Goal: Information Seeking & Learning: Understand process/instructions

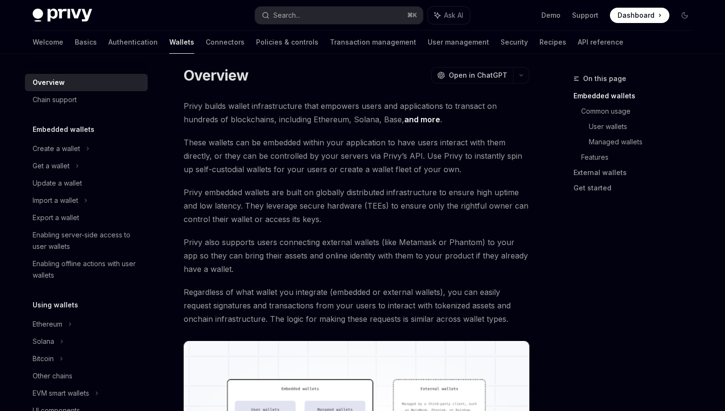
scroll to position [21, 0]
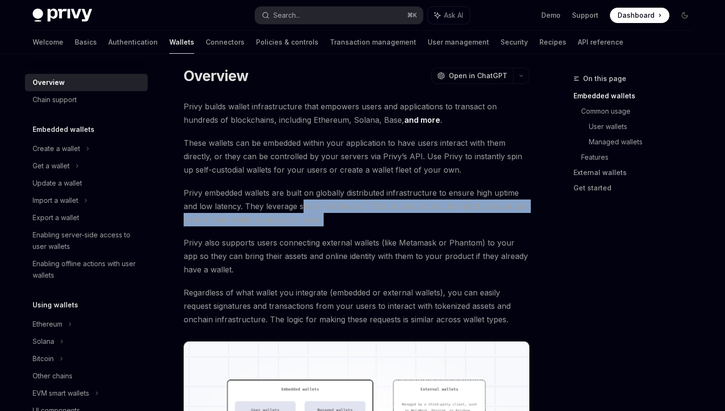
drag, startPoint x: 300, startPoint y: 200, endPoint x: 347, endPoint y: 259, distance: 75.4
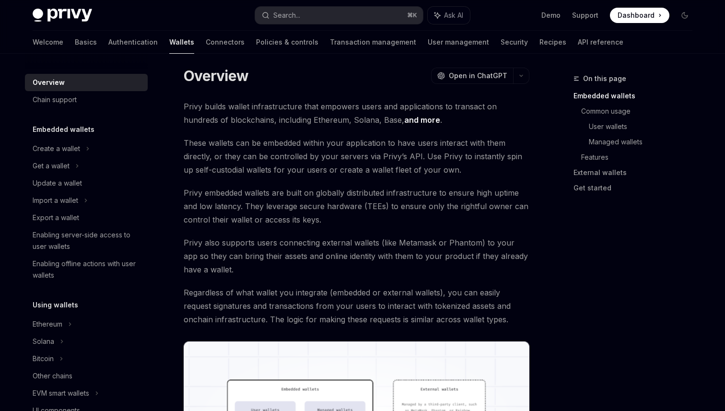
click at [347, 259] on span "Privy also supports users connecting external wallets (like Metamask or Phantom…" at bounding box center [356, 256] width 345 height 40
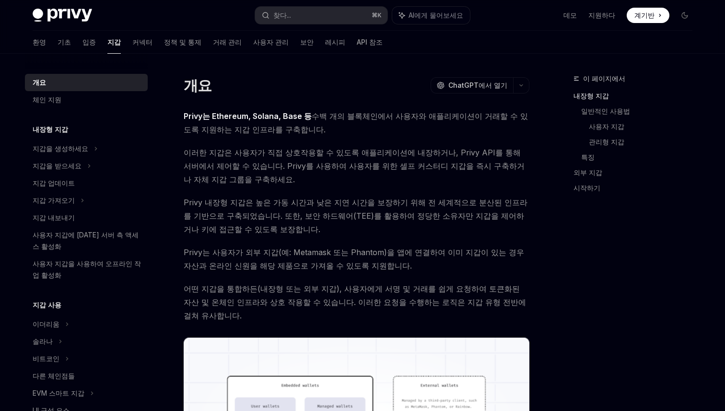
scroll to position [9, 0]
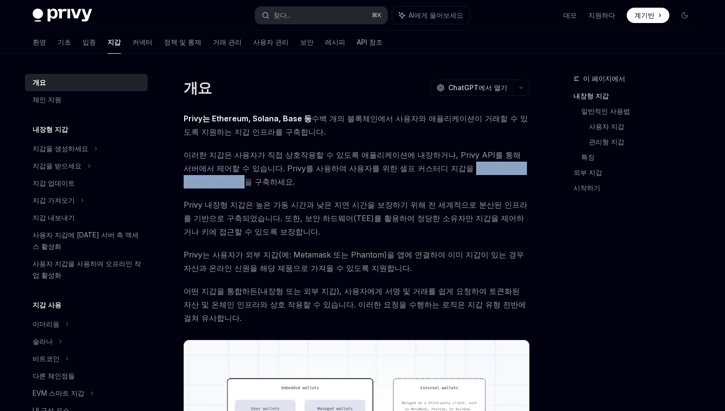
drag, startPoint x: 401, startPoint y: 163, endPoint x: 514, endPoint y: 165, distance: 113.1
click at [508, 165] on font "이러한 지갑은 사용자가 직접 상호작용할 수 있도록 애플리케이션에 내장하거나, Privy API를 통해 서버에서 제어할 수 있습니다. Privy…" at bounding box center [354, 168] width 341 height 36
click at [514, 166] on font "이러한 지갑은 사용자가 직접 상호작용할 수 있도록 애플리케이션에 내장하거나, Privy API를 통해 서버에서 제어할 수 있습니다. Privy…" at bounding box center [354, 168] width 341 height 36
drag, startPoint x: 392, startPoint y: 215, endPoint x: 449, endPoint y: 226, distance: 57.6
click at [441, 226] on span "Privy 내장형 지갑은 높은 가동 시간과 낮은 지연 시간을 보장하기 위해 전 세계적으로 분산된 인프라를 기반으로 구축되었습니다. 또한, 보안…" at bounding box center [356, 218] width 345 height 40
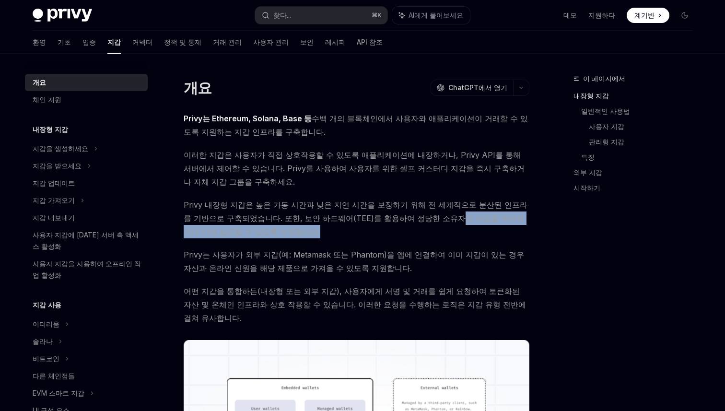
click at [449, 228] on span "Privy 내장형 지갑은 높은 가동 시간과 낮은 지연 시간을 보장하기 위해 전 세계적으로 분산된 인프라를 기반으로 구축되었습니다. 또한, 보안…" at bounding box center [356, 218] width 345 height 40
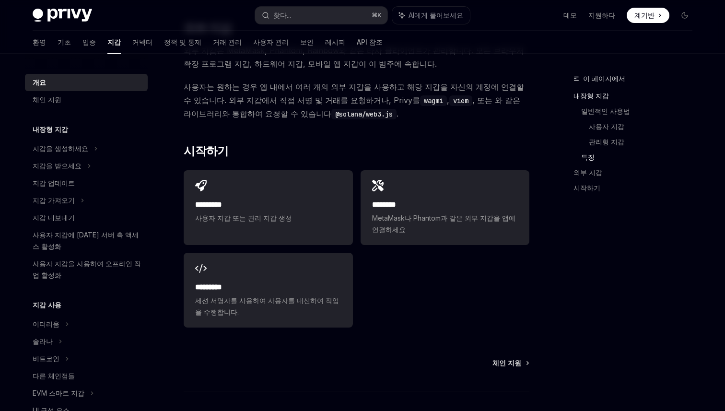
scroll to position [1368, 0]
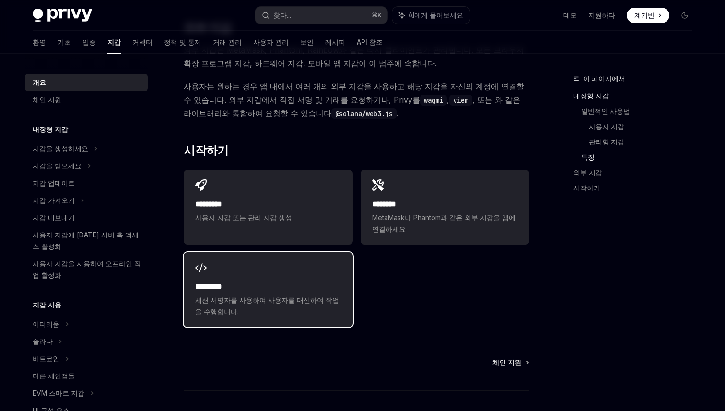
click at [287, 270] on div "********* 세션 서명자를 사용하여 사용자를 대신하여 작업을 수행합니다." at bounding box center [268, 289] width 169 height 75
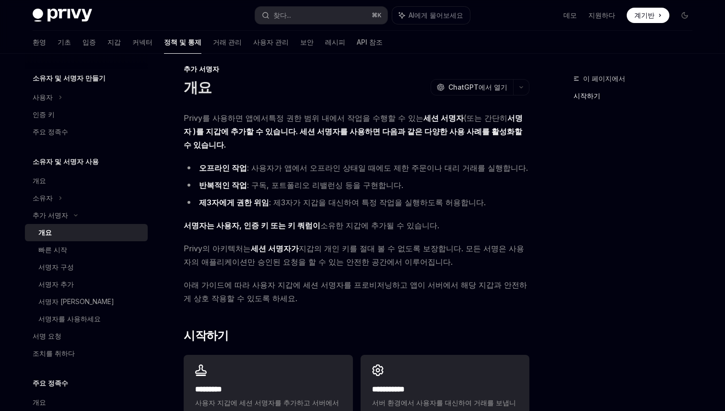
scroll to position [9, 0]
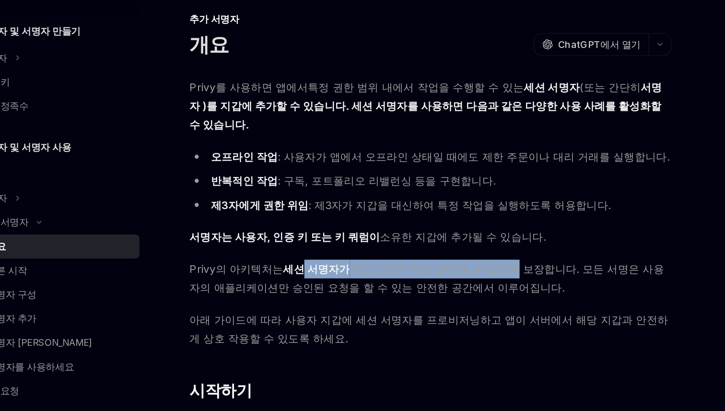
drag, startPoint x: 256, startPoint y: 235, endPoint x: 393, endPoint y: 237, distance: 137.5
click at [392, 242] on span "Privy의 아키텍처는 세션 서명자가 지갑의 개인 키를 절대 볼 수 없도록 보장합니다. 모든 서명은 사용자의 애플리케이션만 승인된 요청을 할 …" at bounding box center [356, 255] width 345 height 27
click at [393, 244] on font "지갑의 개인 키를 절대 볼 수 없도록 보장합니다. 모든 서명은 사용자의 애플리케이션만 승인된 요청을 할 수 있는 안전한 공간에서 이루어집니다." at bounding box center [354, 255] width 340 height 23
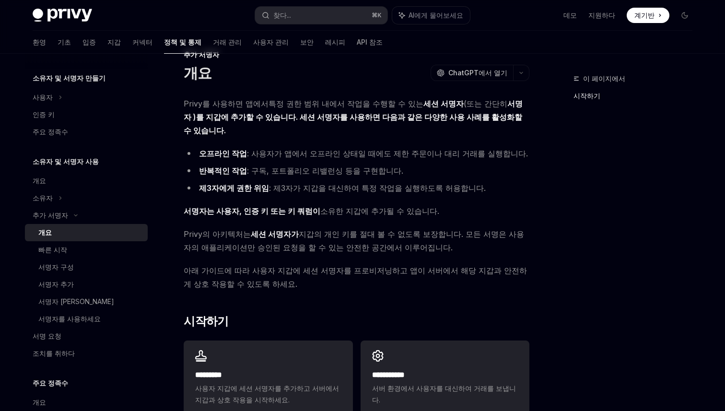
scroll to position [23, 0]
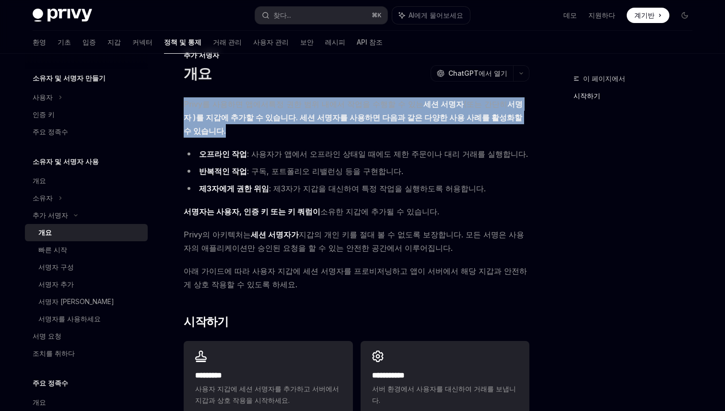
drag, startPoint x: 429, startPoint y: 93, endPoint x: 516, endPoint y: 119, distance: 91.0
click at [515, 119] on div "추가 서명자 개요 OpenAI ChatGPT에서 열기 OpenAI ChatGPT에서 열기 Privy를 사용하면 앱에서 특정 권한 범위 내에서 …" at bounding box center [266, 305] width 529 height 512
click at [516, 119] on span "Privy를 사용하면 앱에서 특정 권한 범위 내에서 작업을 수행할 수 있는 세션 서명자 (또는 간단히 서명자 )를 지갑에 추가할 수 있습니다.…" at bounding box center [356, 117] width 345 height 40
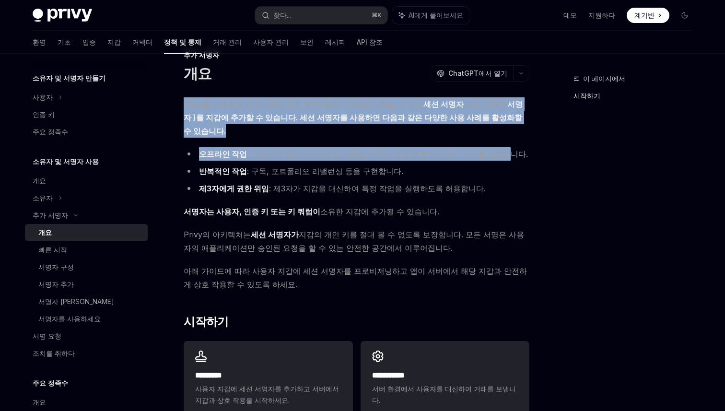
drag, startPoint x: 420, startPoint y: 95, endPoint x: 477, endPoint y: 148, distance: 77.3
click at [476, 148] on div "추가 서명자 개요 OpenAI ChatGPT에서 열기 OpenAI ChatGPT에서 열기 Privy를 사용하면 앱에서 특정 권한 범위 내에서 …" at bounding box center [266, 305] width 529 height 512
click at [477, 148] on ul "오프라인 작업 : 사용자가 앱에서 오프라인 상태일 때에도 제한 주문이나 대리 거래를 실행합니다. 반복적인 작업 : 구독, 포트폴리오 리밸런싱 …" at bounding box center [356, 171] width 345 height 48
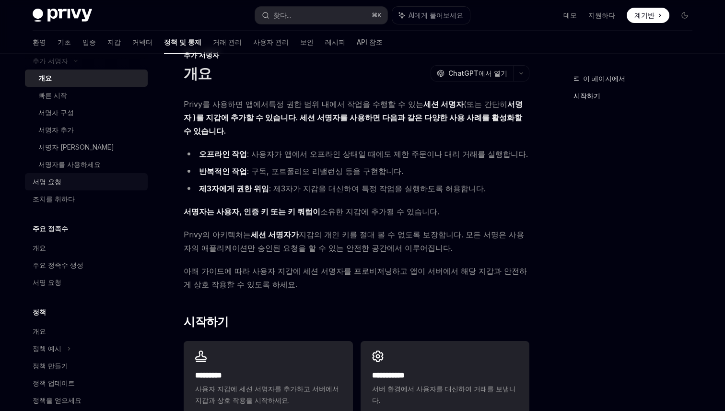
scroll to position [350, 0]
click at [70, 288] on div "서명 요청" at bounding box center [87, 283] width 109 height 12
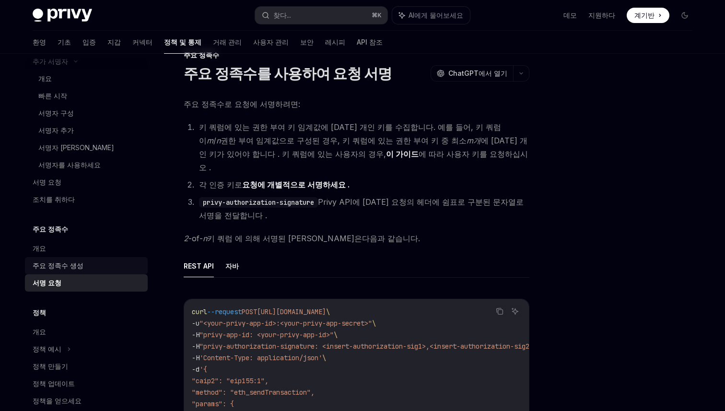
click at [72, 269] on font "주요 정족수 생성" at bounding box center [58, 265] width 51 height 8
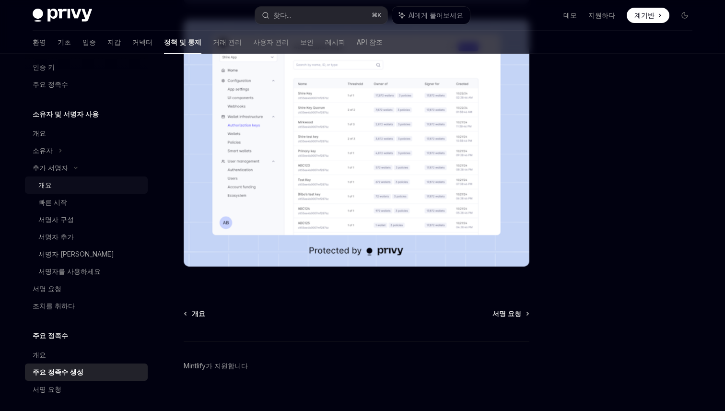
scroll to position [230, 0]
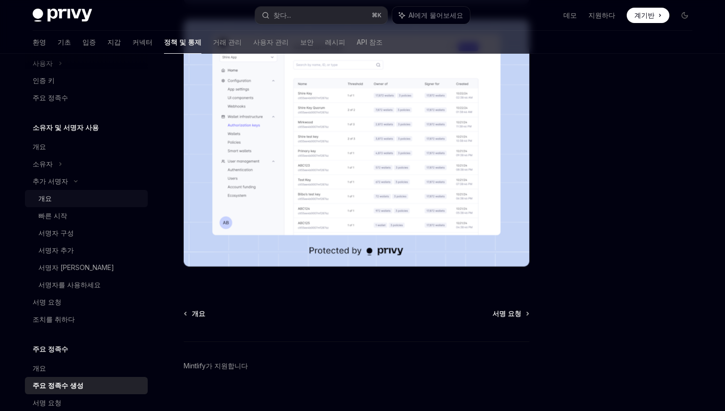
click at [64, 206] on link "개요" at bounding box center [86, 198] width 123 height 17
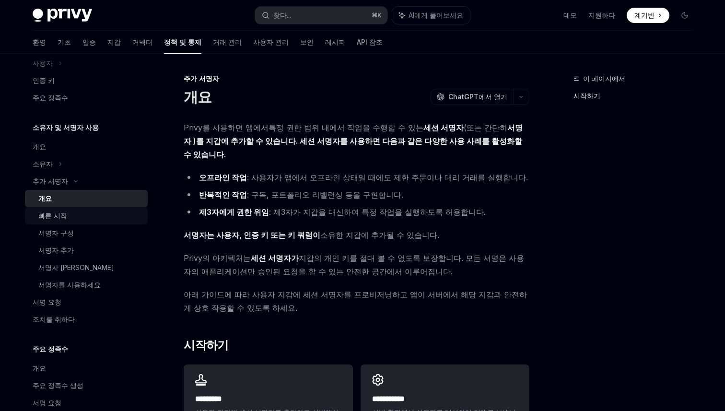
click at [66, 210] on div "빠른 시작" at bounding box center [90, 216] width 104 height 12
type textarea "*"
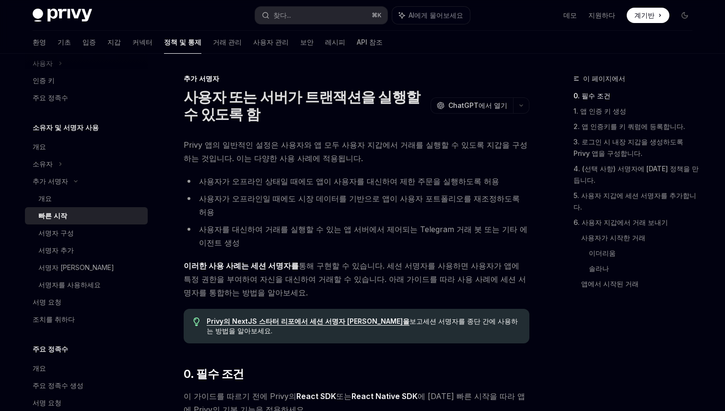
drag, startPoint x: 341, startPoint y: 138, endPoint x: 407, endPoint y: 138, distance: 65.6
click at [398, 138] on span "Privy 앱의 일반적인 설정은 사용자와 앱 모두 사용자 지갑에서 거래를 실행할 수 있도록 지갑을 구성하는 것입니다. 이는 다양한 사용 사례에…" at bounding box center [356, 151] width 345 height 27
drag, startPoint x: 354, startPoint y: 168, endPoint x: 349, endPoint y: 185, distance: 17.9
click at [348, 185] on font "사용자가 오프라인 상태일 때에도 앱이 사용자를 대신하여 제한 주문을 실행하도록 허용" at bounding box center [349, 181] width 300 height 10
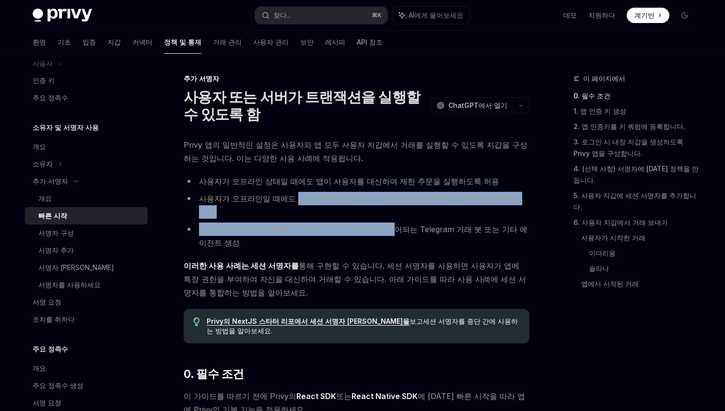
drag, startPoint x: 284, startPoint y: 201, endPoint x: 401, endPoint y: 208, distance: 116.6
click at [398, 210] on ul "사용자가 오프라인 상태일 때에도 앱이 사용자를 대신하여 제한 주문을 실행하도록 허용 사용자가 오프라인일 때에도 시장 데이터를 기반으로 앱이 사…" at bounding box center [356, 211] width 345 height 75
click at [401, 208] on ul "사용자가 오프라인 상태일 때에도 앱이 사용자를 대신하여 제한 주문을 실행하도록 허용 사용자가 오프라인일 때에도 시장 데이터를 기반으로 앱이 사…" at bounding box center [356, 211] width 345 height 75
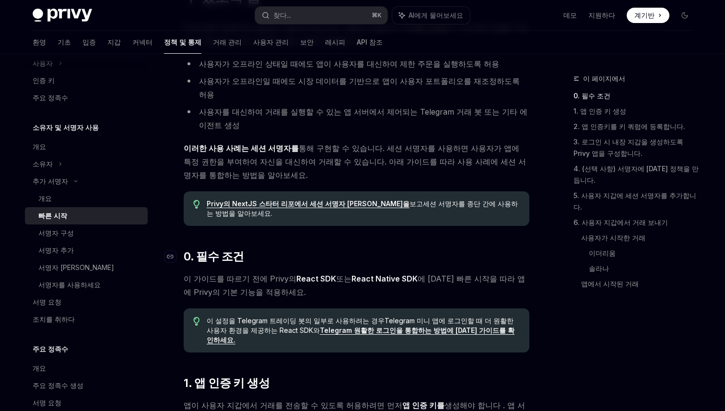
scroll to position [118, 0]
drag, startPoint x: 320, startPoint y: 227, endPoint x: 395, endPoint y: 230, distance: 75.7
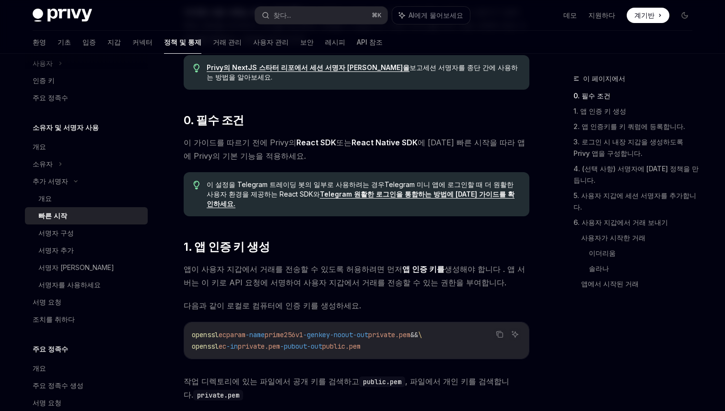
scroll to position [257, 0]
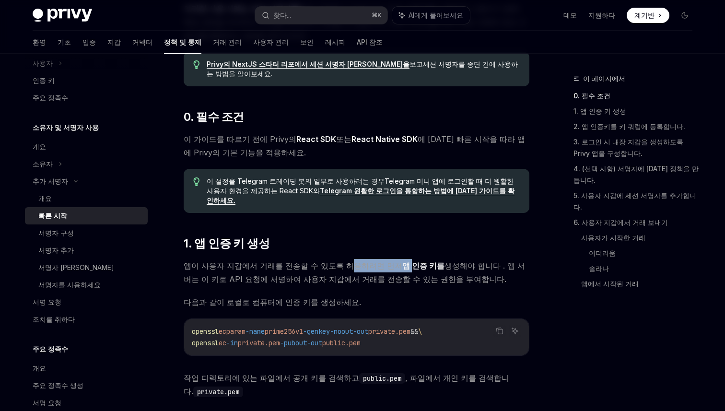
drag, startPoint x: 332, startPoint y: 223, endPoint x: 405, endPoint y: 222, distance: 73.3
click at [403, 259] on span "앱이 사용자 지갑에서 거래를 전송할 수 있도록 허용하려면 먼저 앱 인증 키를 생성해야 합니다 . 앱 서버는 이 키로 API 요청에 서명하여 사…" at bounding box center [356, 272] width 345 height 27
click at [405, 261] on font "앱 인증 키를" at bounding box center [423, 266] width 42 height 10
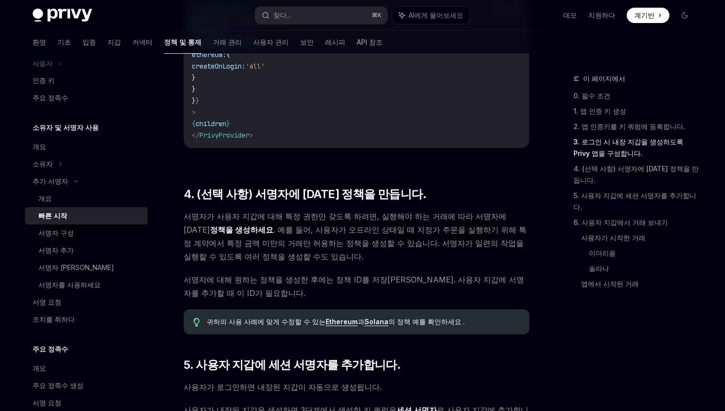
scroll to position [1128, 0]
